Goal: Information Seeking & Learning: Learn about a topic

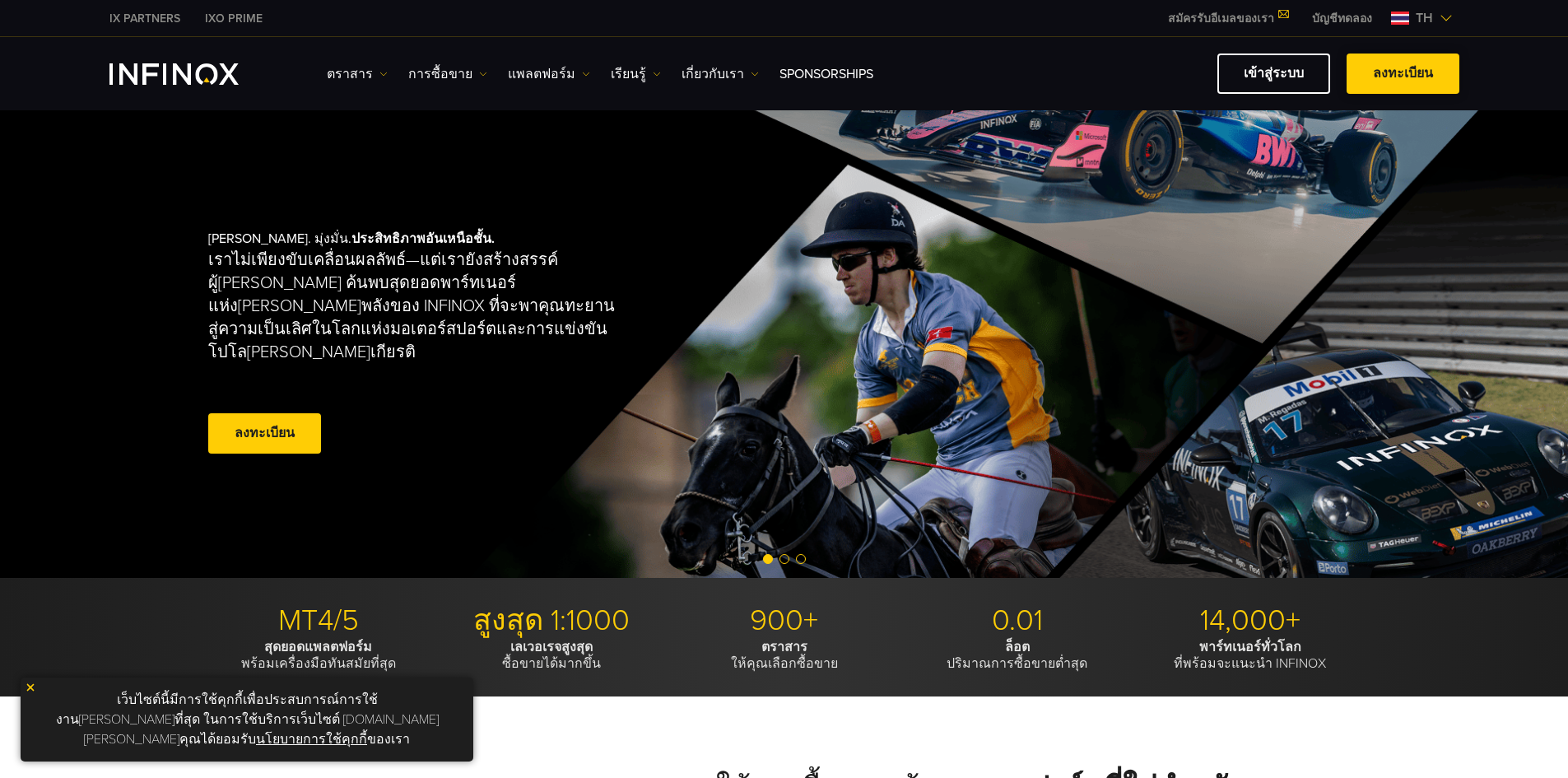
click at [1392, 74] on link "ลงทะเบียน" at bounding box center [1403, 73] width 113 height 41
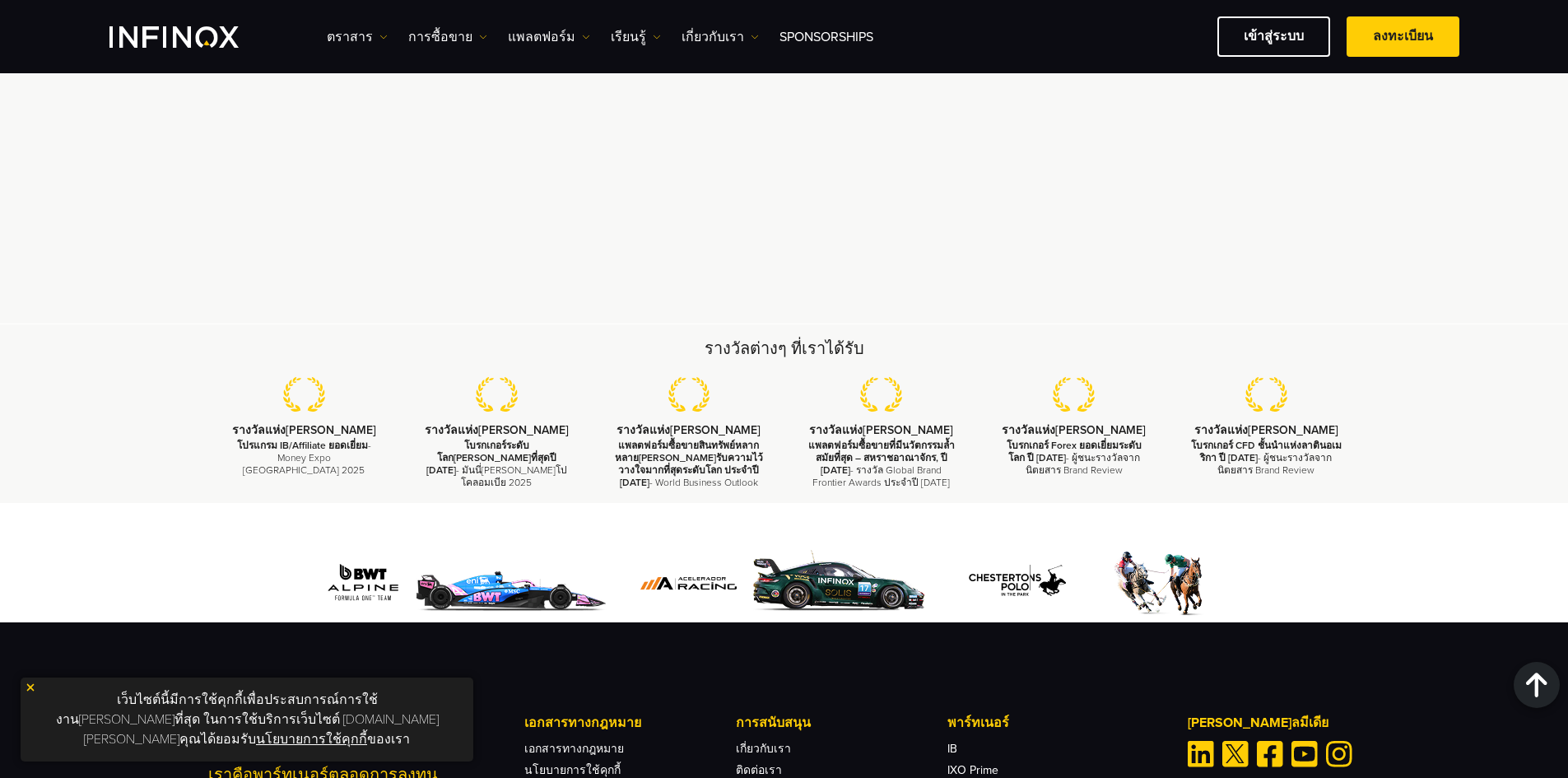
scroll to position [4999, 0]
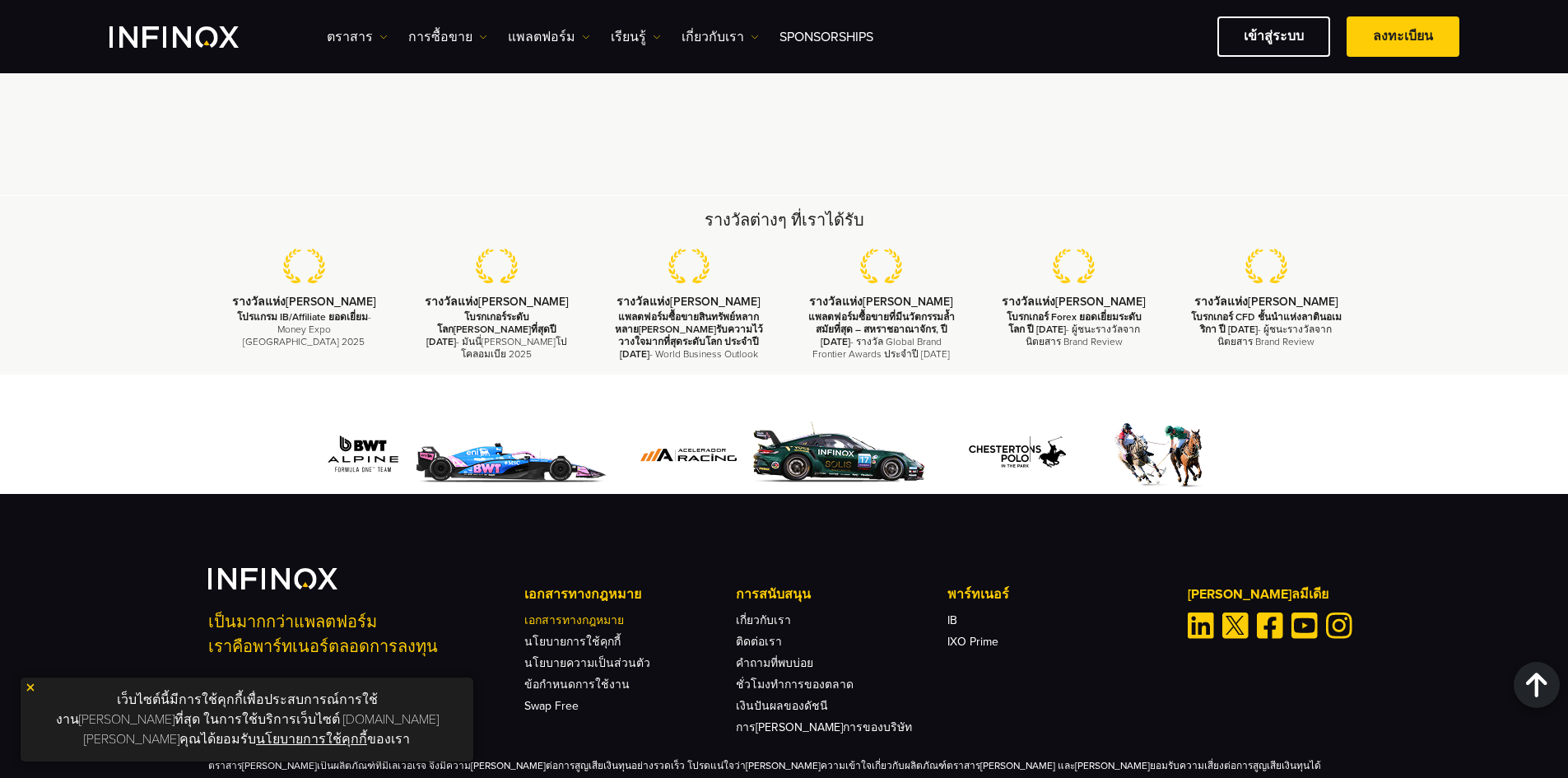
click at [574, 614] on link "เอกสารทางกฎหมาย" at bounding box center [574, 620] width 99 height 14
click at [579, 635] on link "นโยบายการใช้คุกกี้" at bounding box center [573, 642] width 97 height 14
click at [578, 656] on link "นโยบายความเป็นส่วนตัว" at bounding box center [587, 662] width 126 height 14
click at [580, 678] on link "ข้อกำหนดการใช้งาน" at bounding box center [577, 684] width 106 height 14
click at [565, 699] on link "Swap Free" at bounding box center [552, 706] width 54 height 14
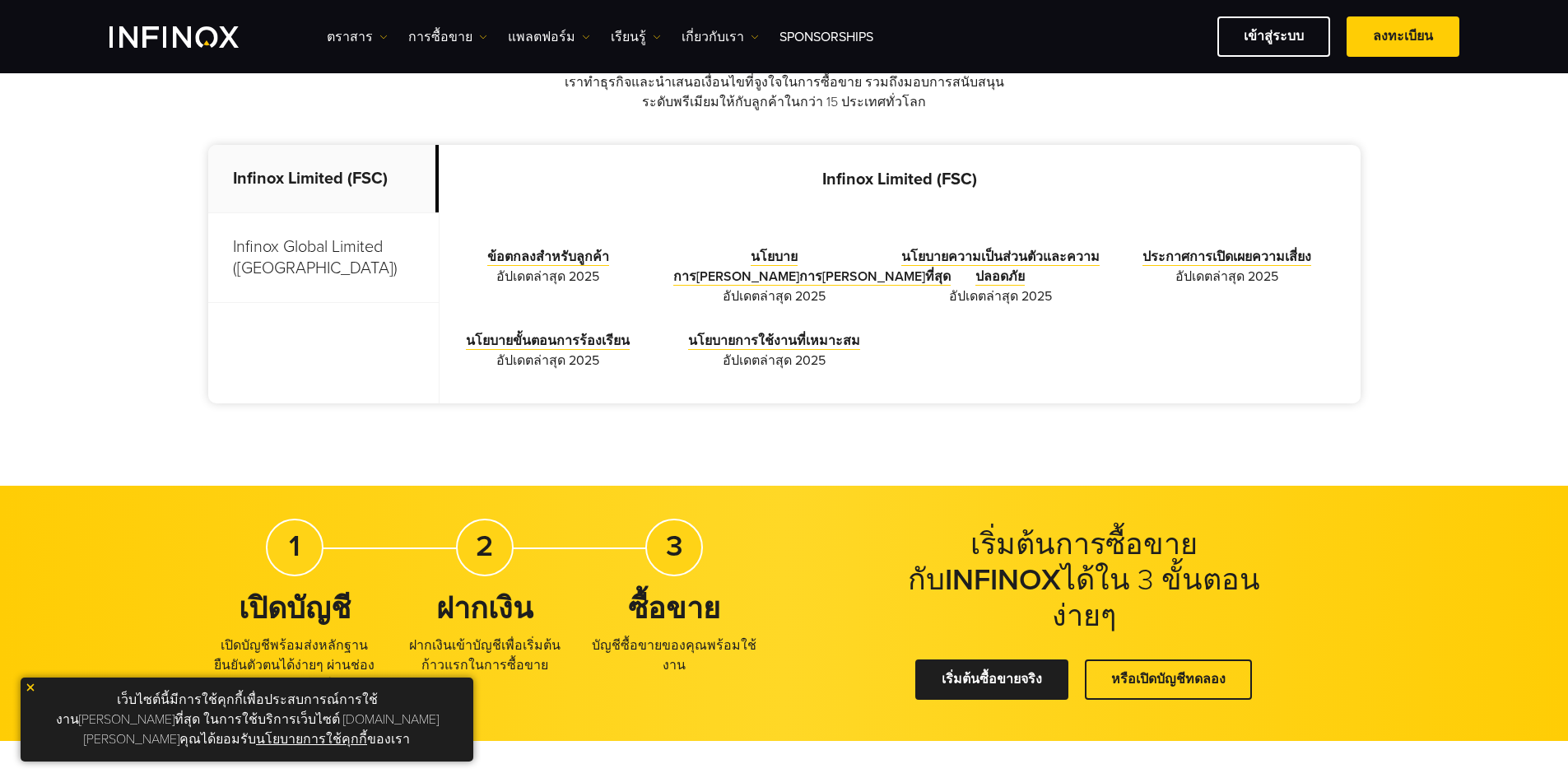
scroll to position [494, 0]
click at [568, 261] on link "ข้อตกลงสำหรับลูกค้า" at bounding box center [548, 258] width 122 height 17
click at [783, 343] on link "นโยบายการใช้งานที่เหมาะสม" at bounding box center [774, 342] width 172 height 17
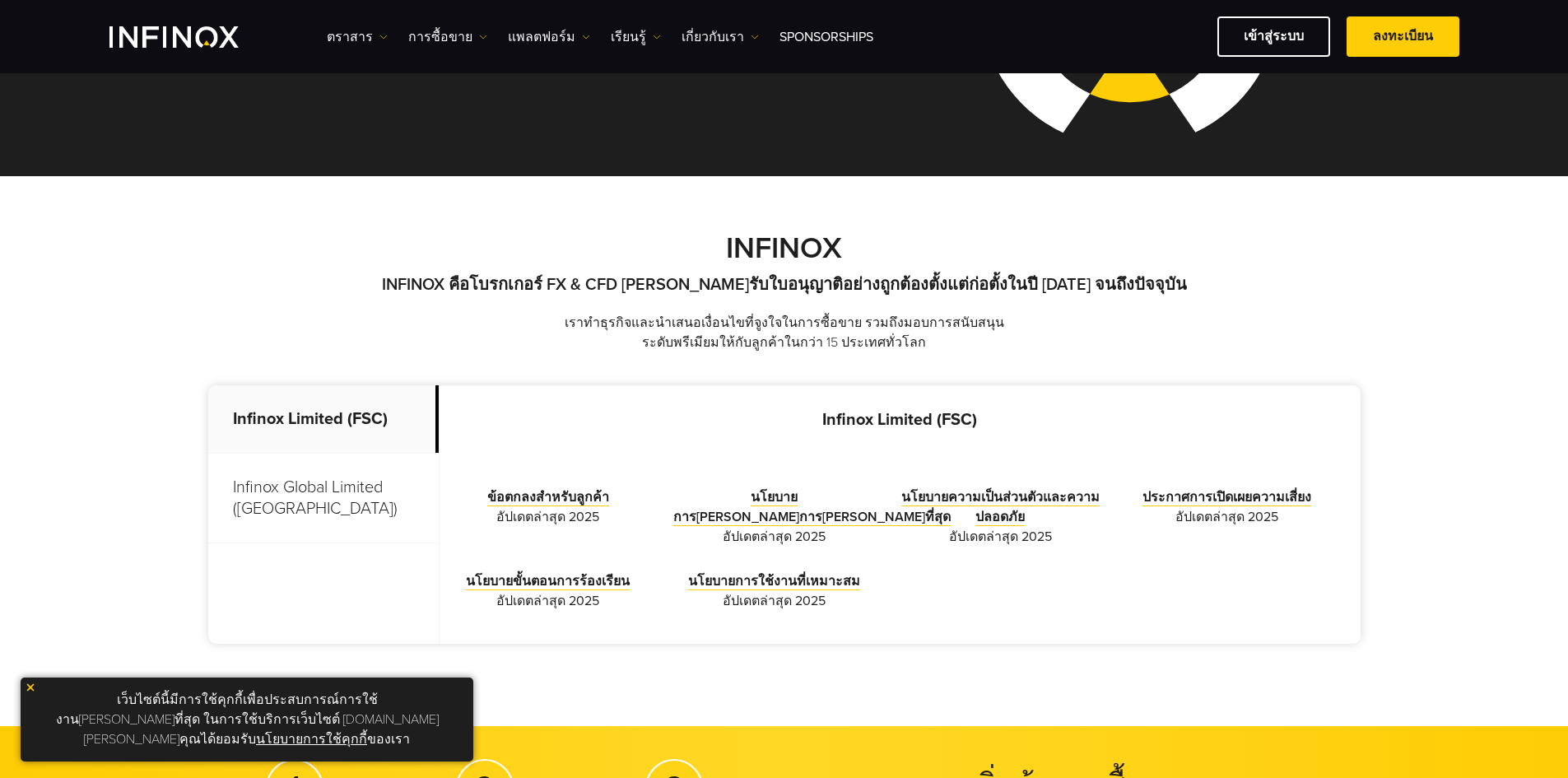
scroll to position [247, 0]
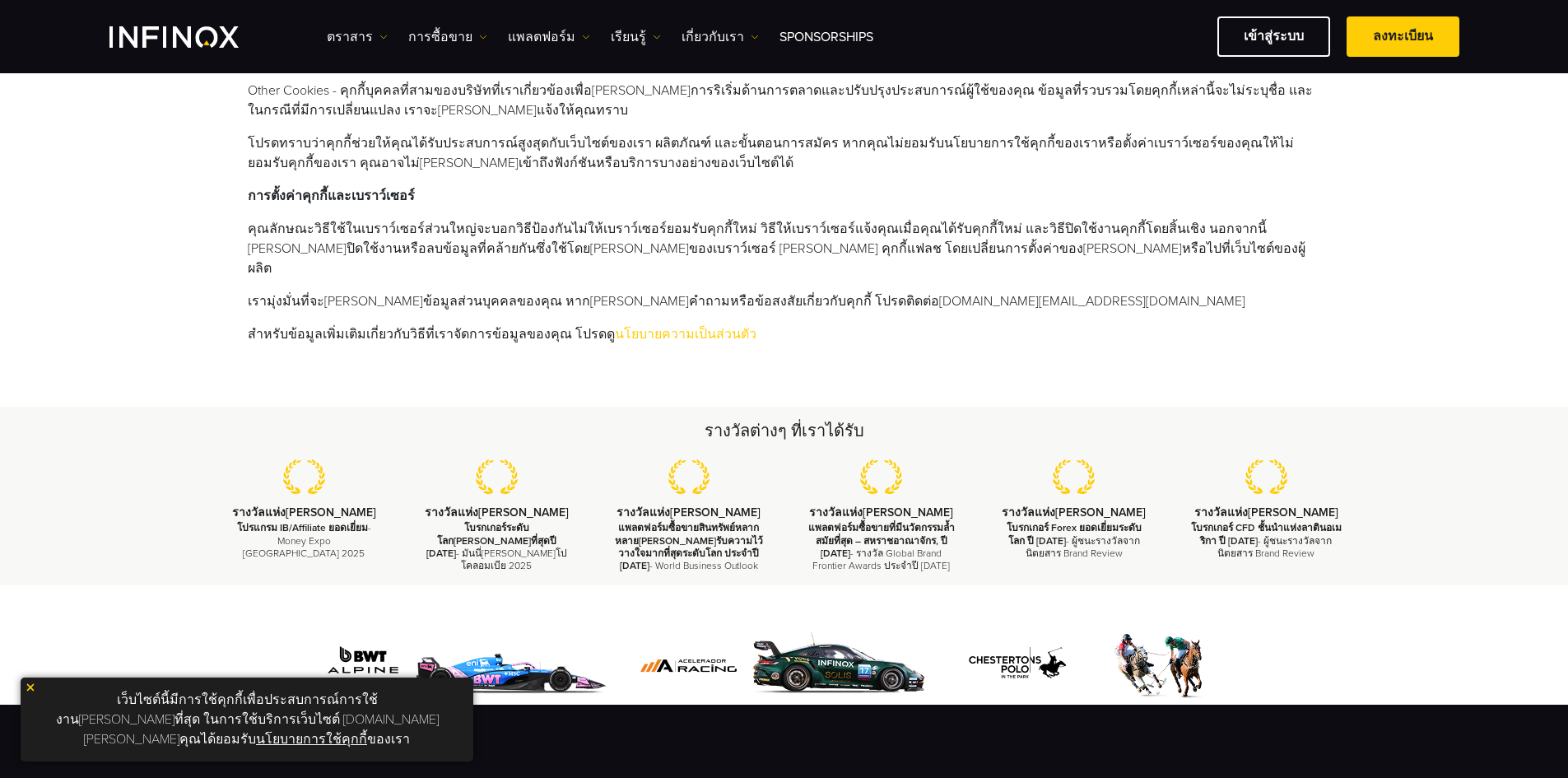
scroll to position [659, 0]
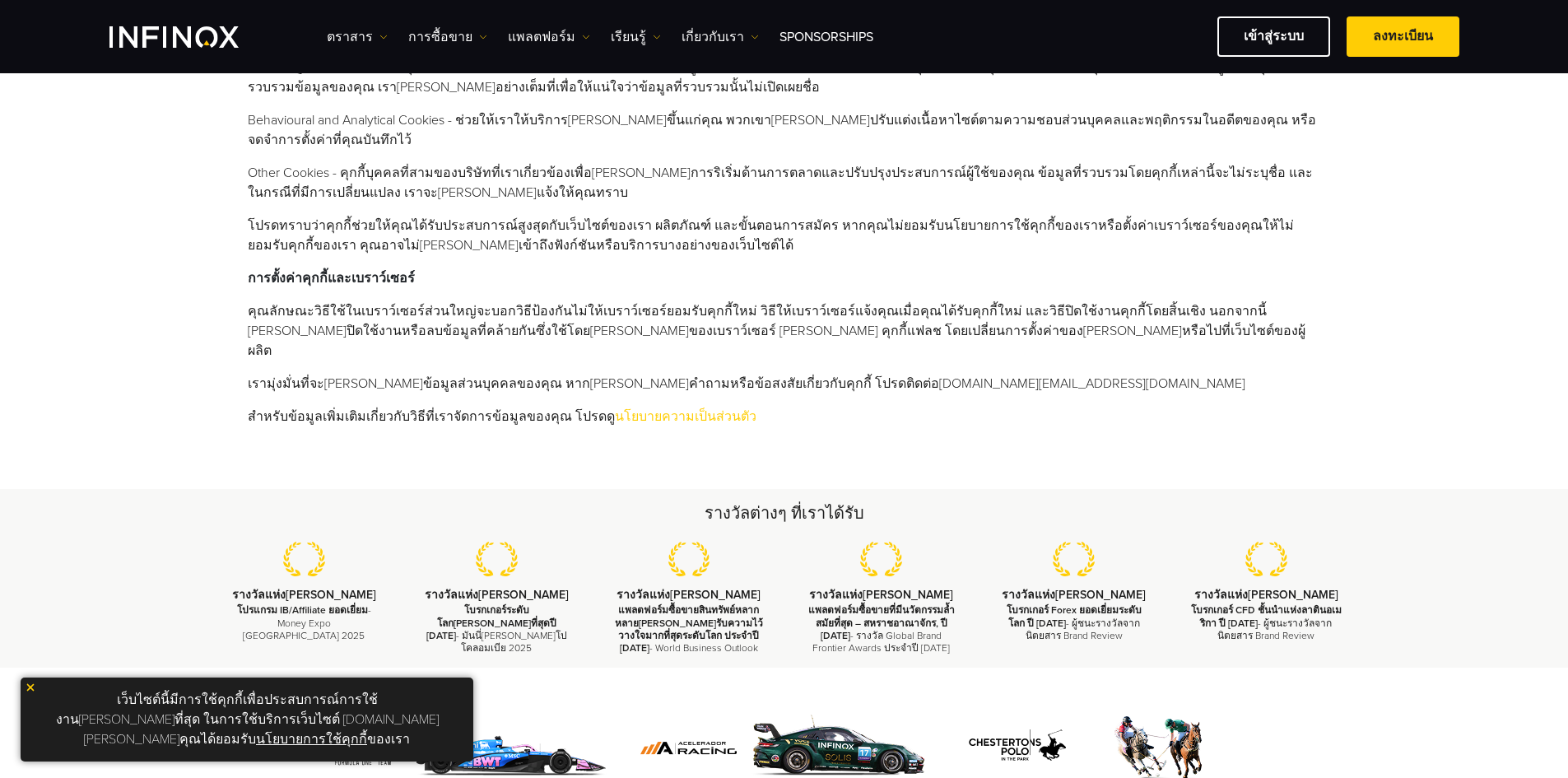
click at [659, 408] on link "นโยบายความเป็นส่วนตัว" at bounding box center [686, 417] width 142 height 16
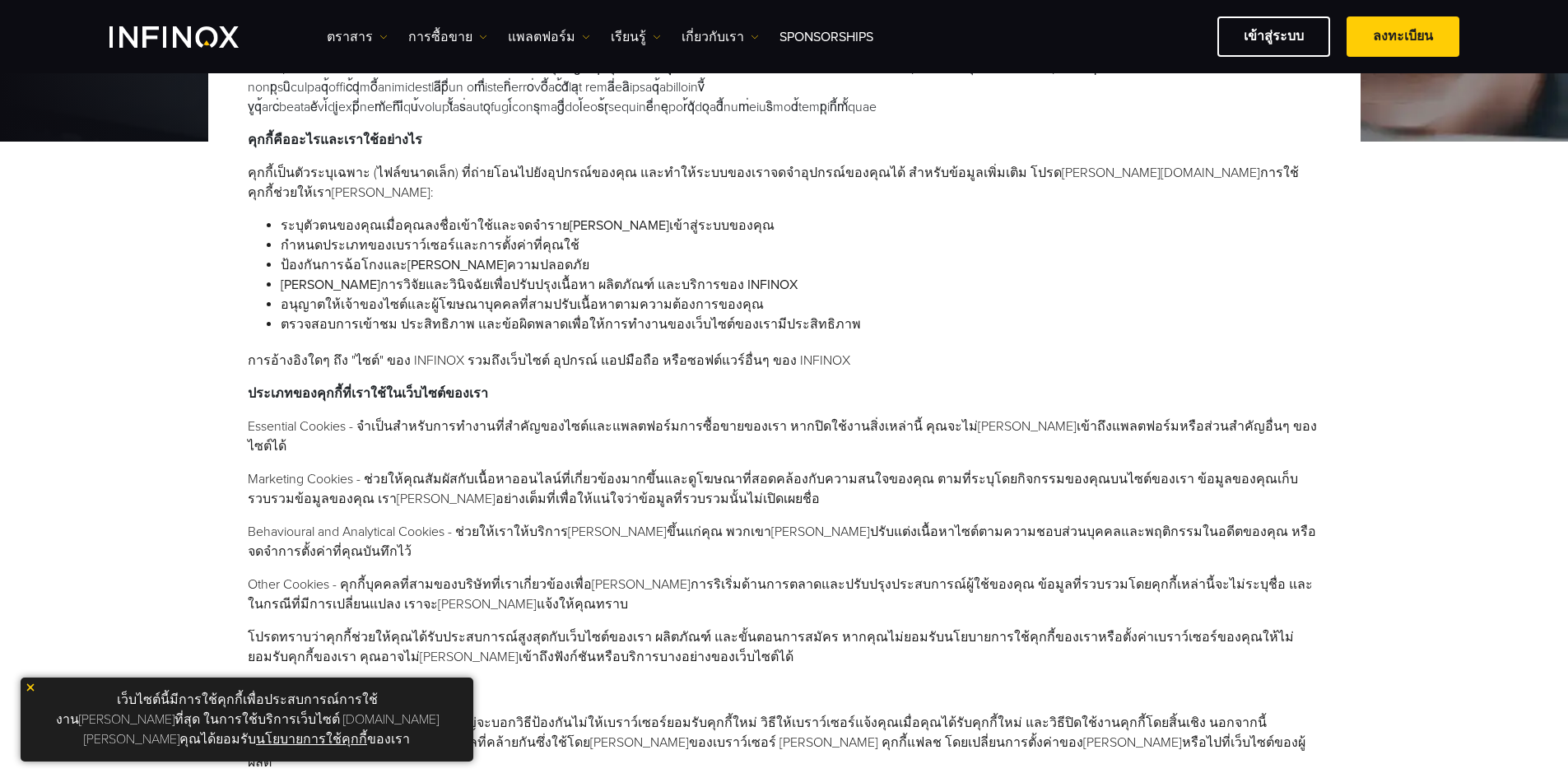
scroll to position [0, 0]
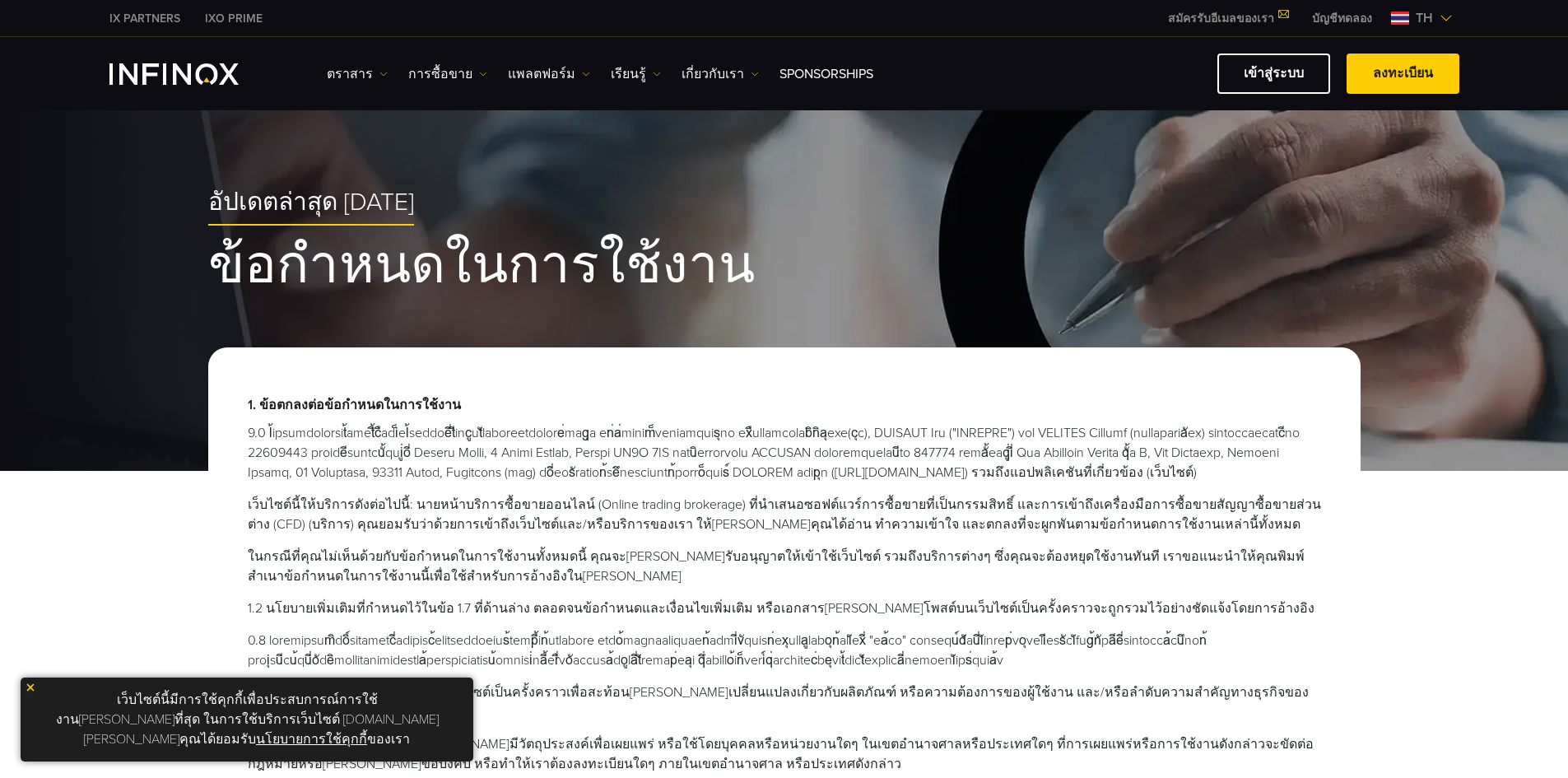
click at [30, 693] on img at bounding box center [30, 688] width 12 height 12
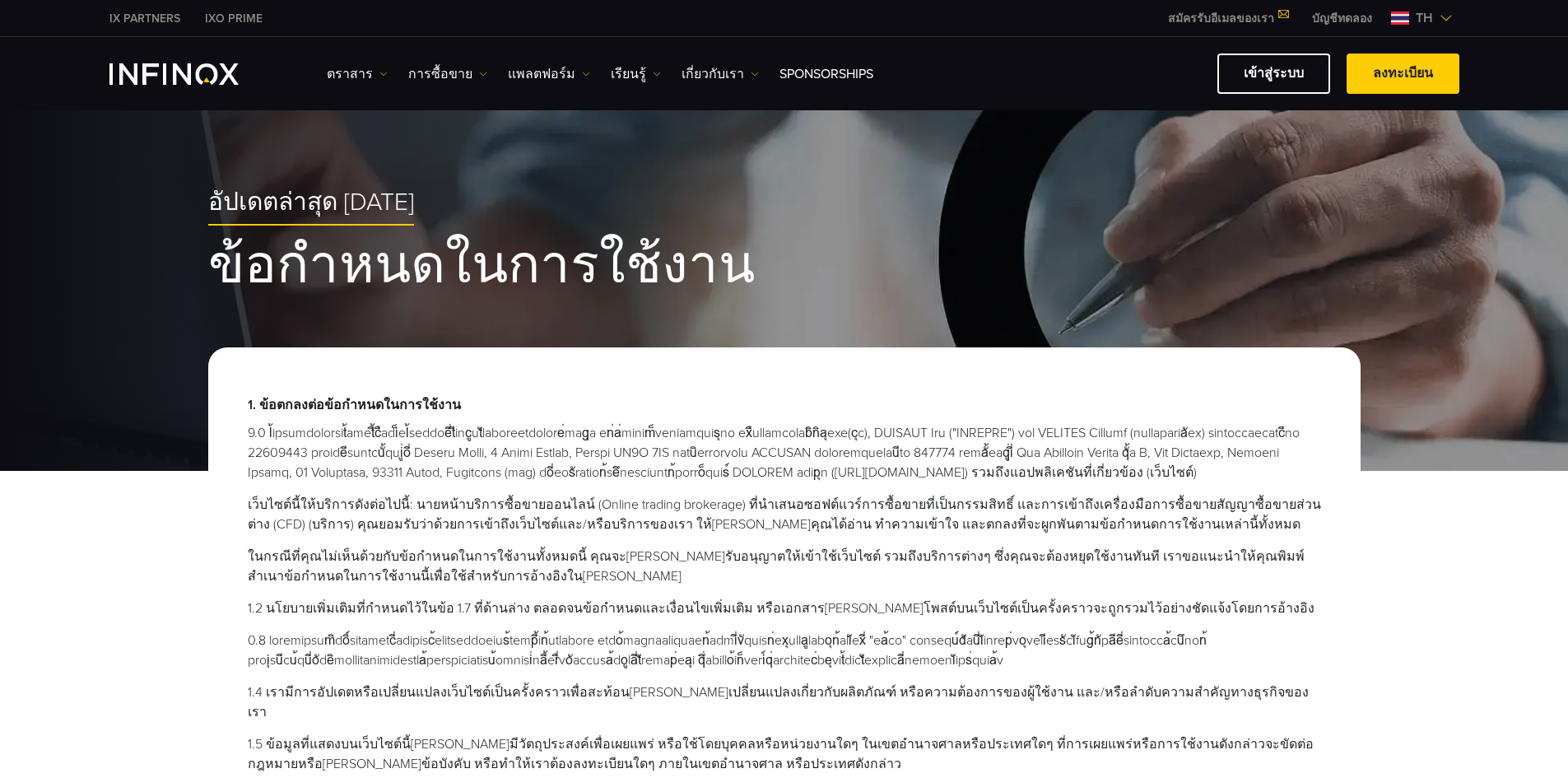
click at [1427, 19] on span "th" at bounding box center [1424, 18] width 31 height 20
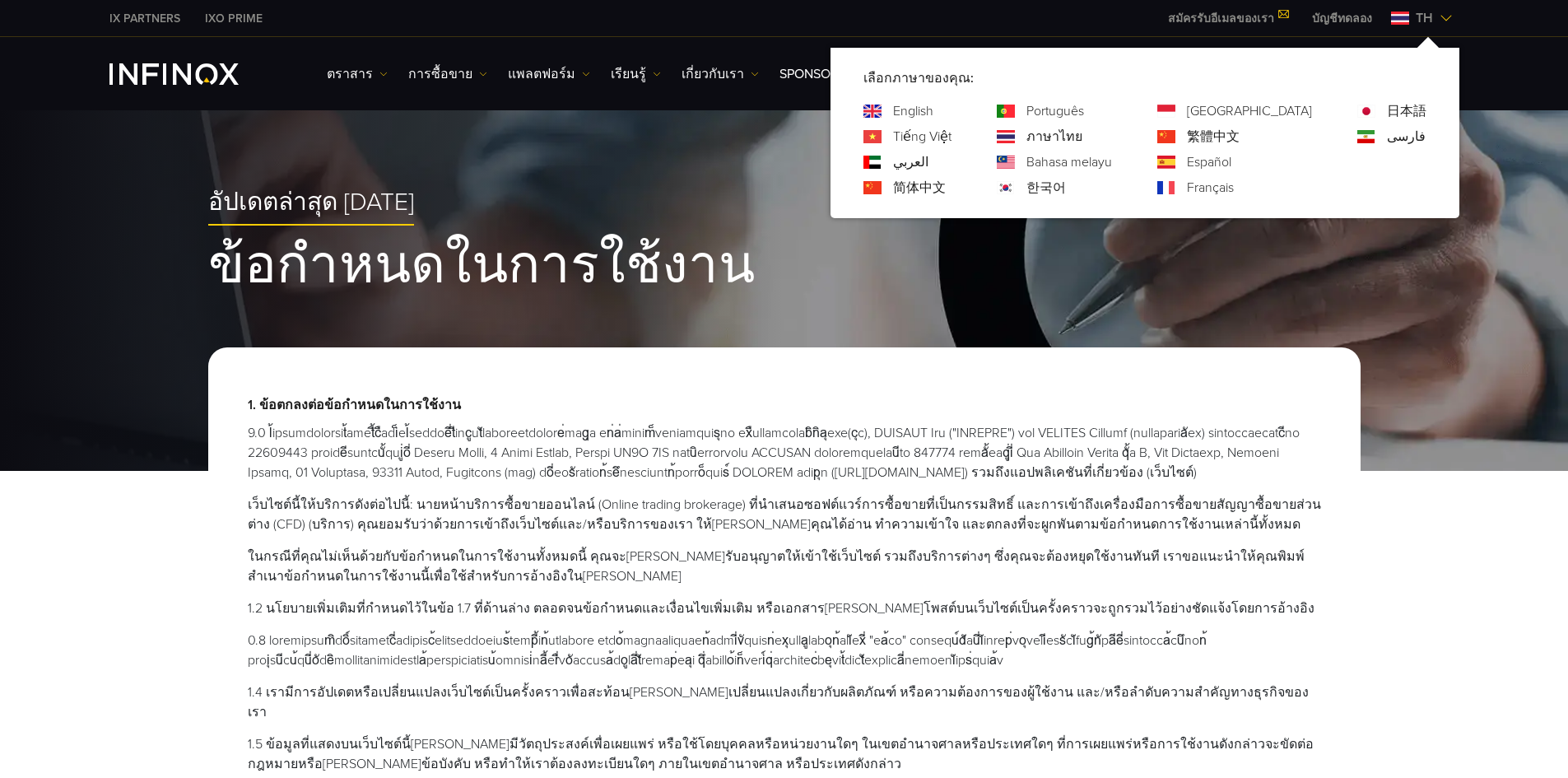
click at [934, 114] on link "English" at bounding box center [913, 111] width 41 height 20
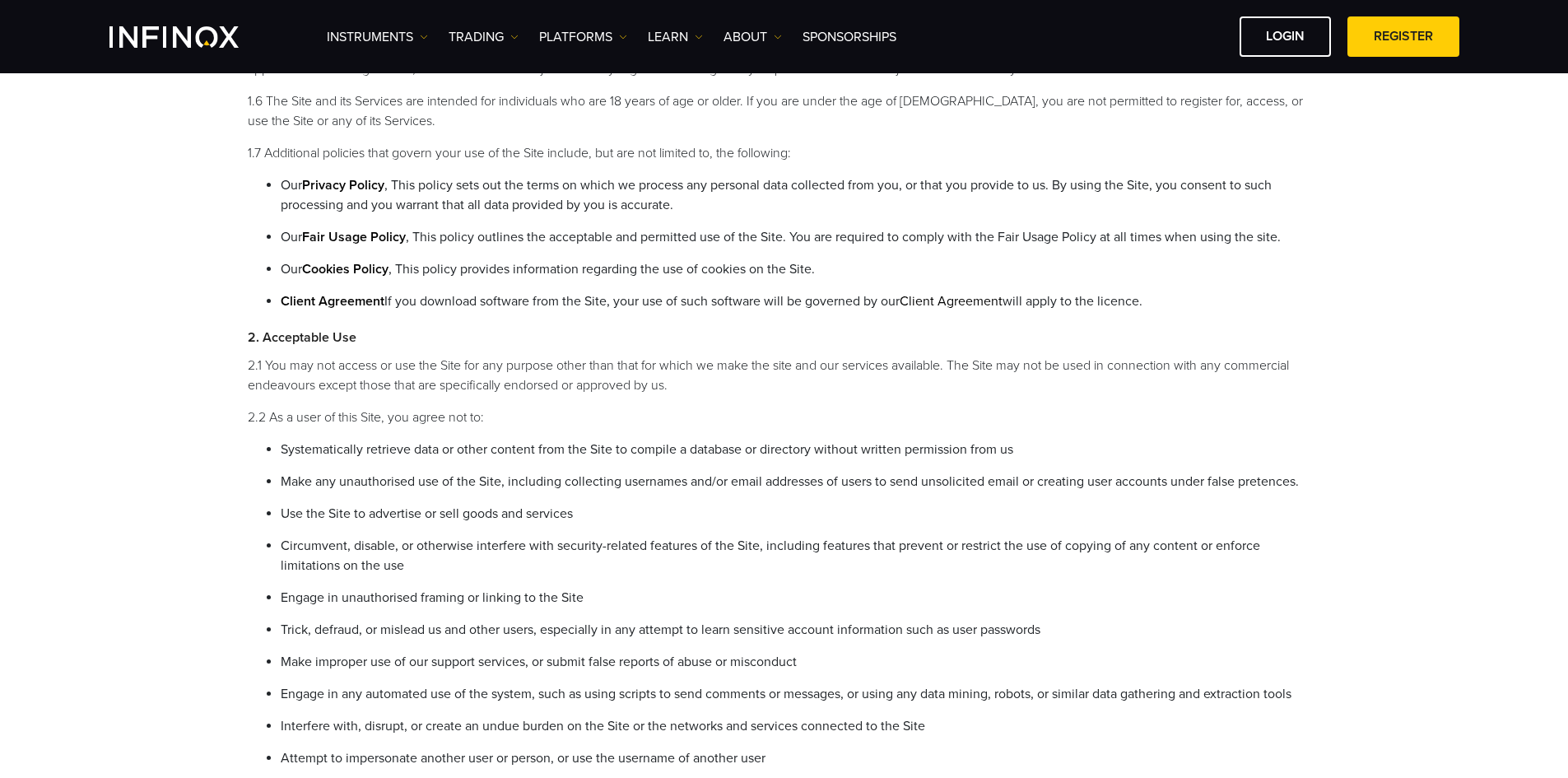
scroll to position [741, 0]
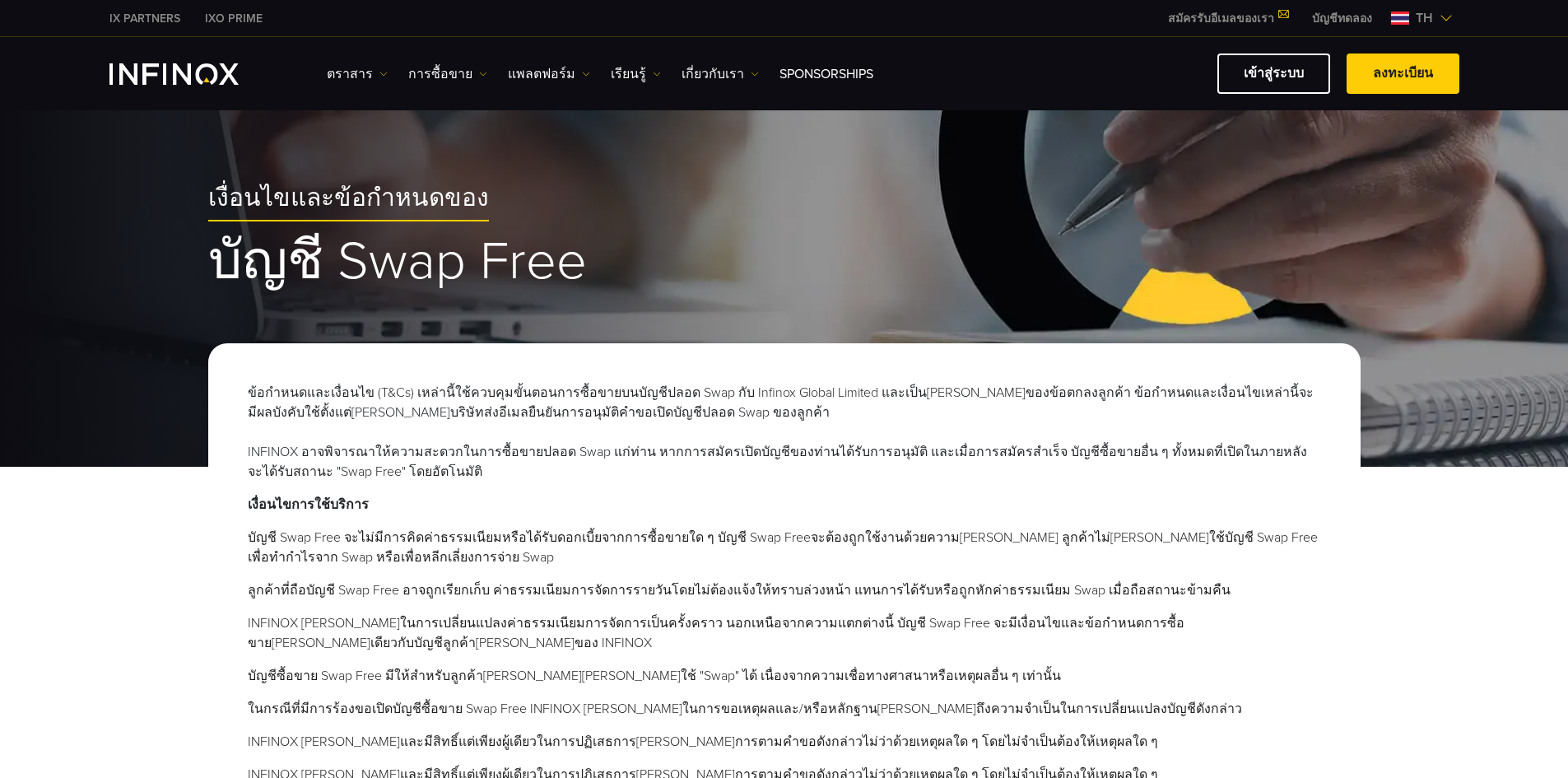
click at [1442, 14] on img at bounding box center [1446, 18] width 14 height 14
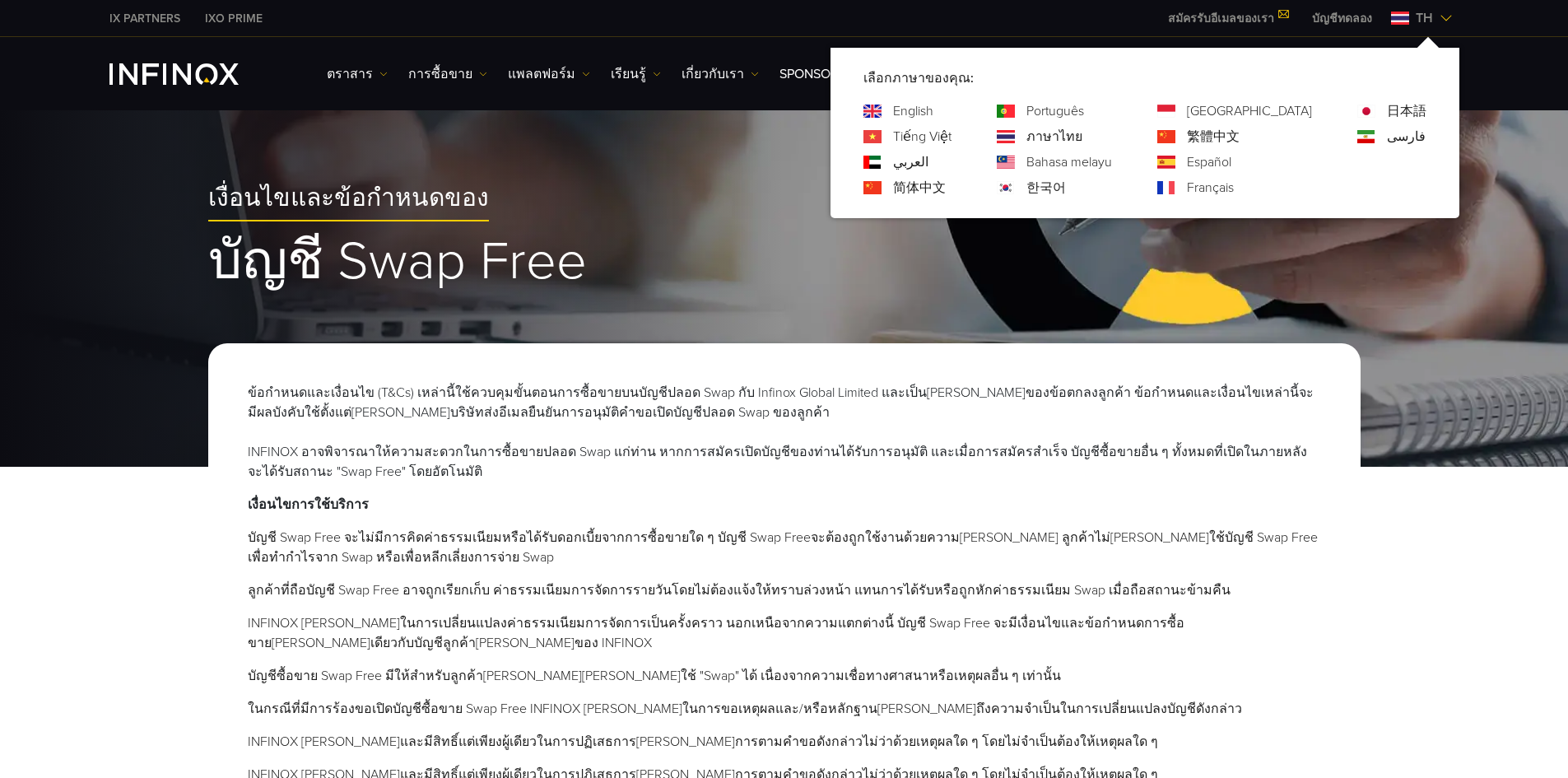
click at [934, 111] on link "English" at bounding box center [913, 111] width 41 height 20
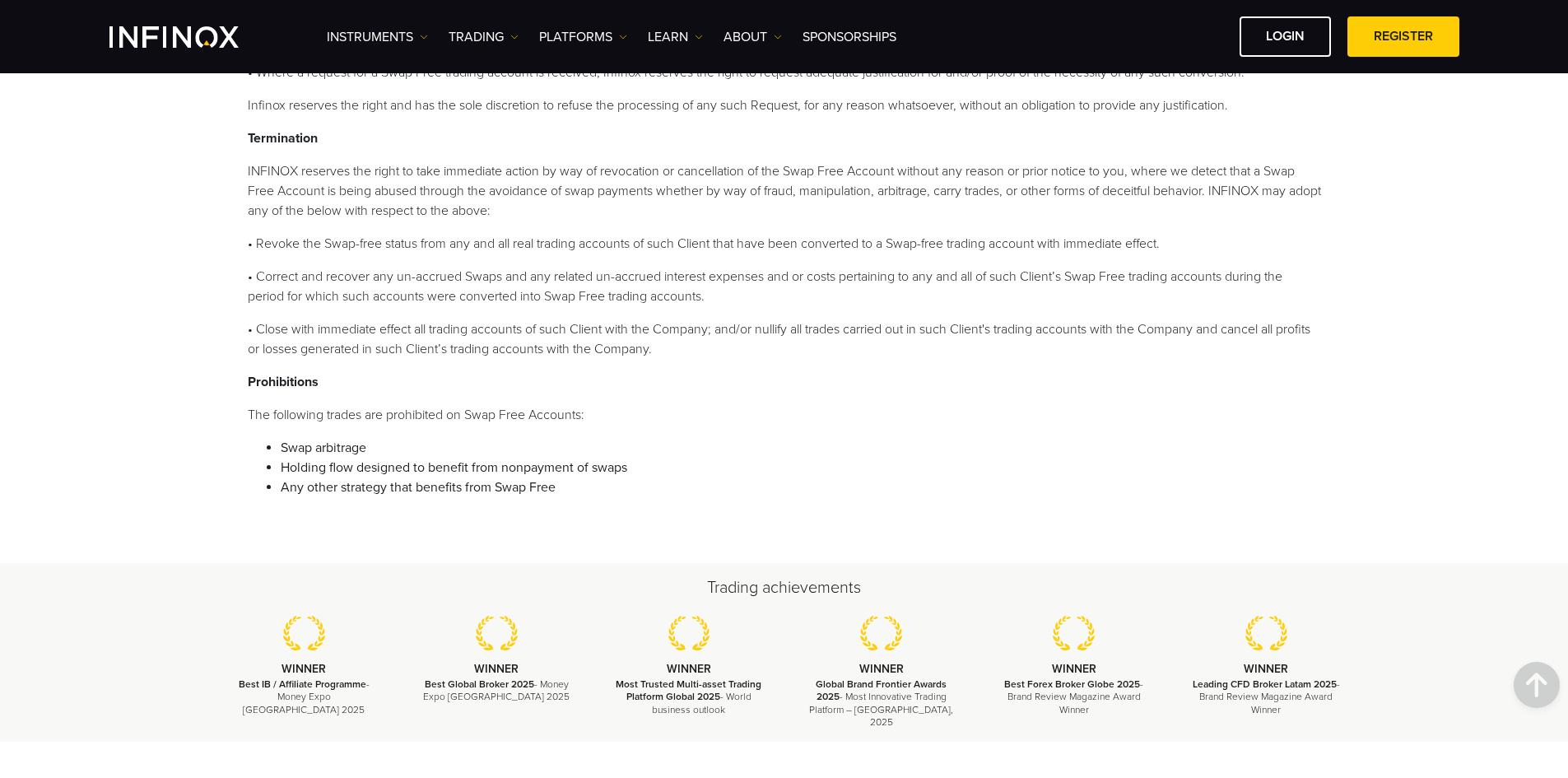
scroll to position [255, 0]
